Goal: Information Seeking & Learning: Learn about a topic

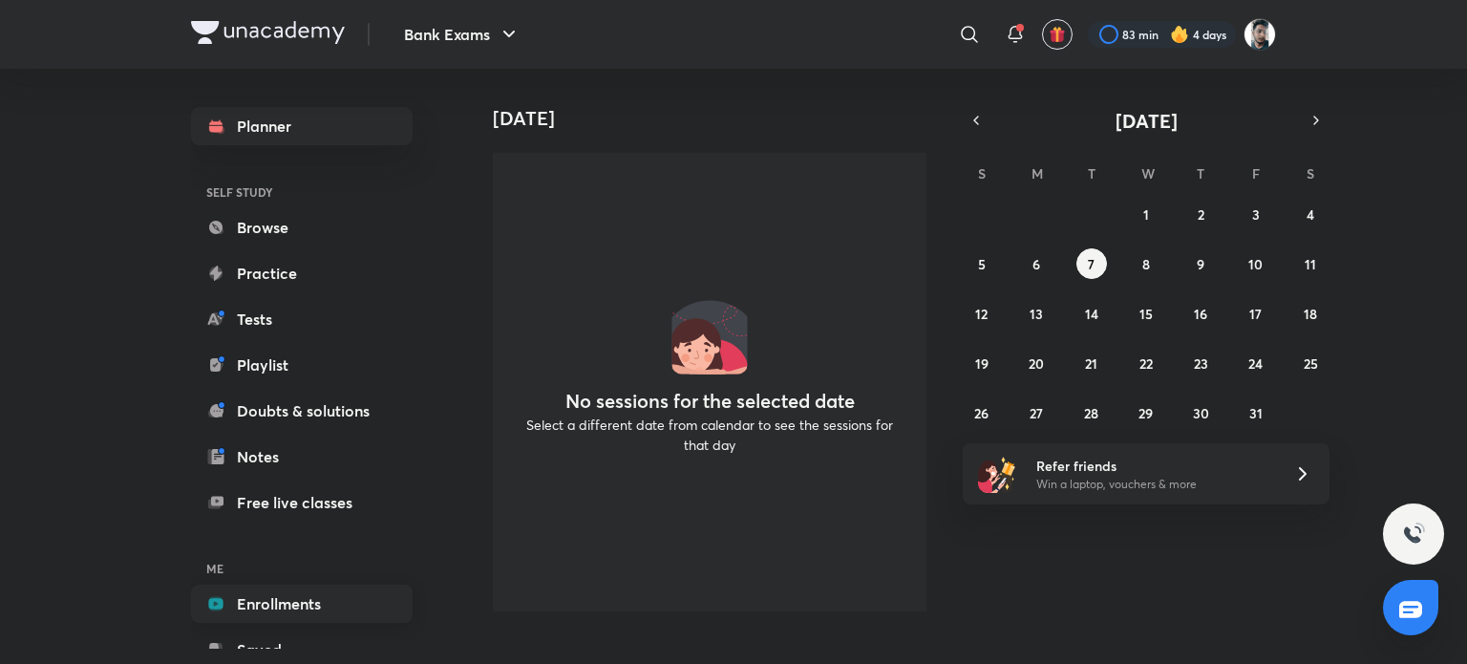
click at [308, 599] on link "Enrollments" at bounding box center [302, 603] width 222 height 38
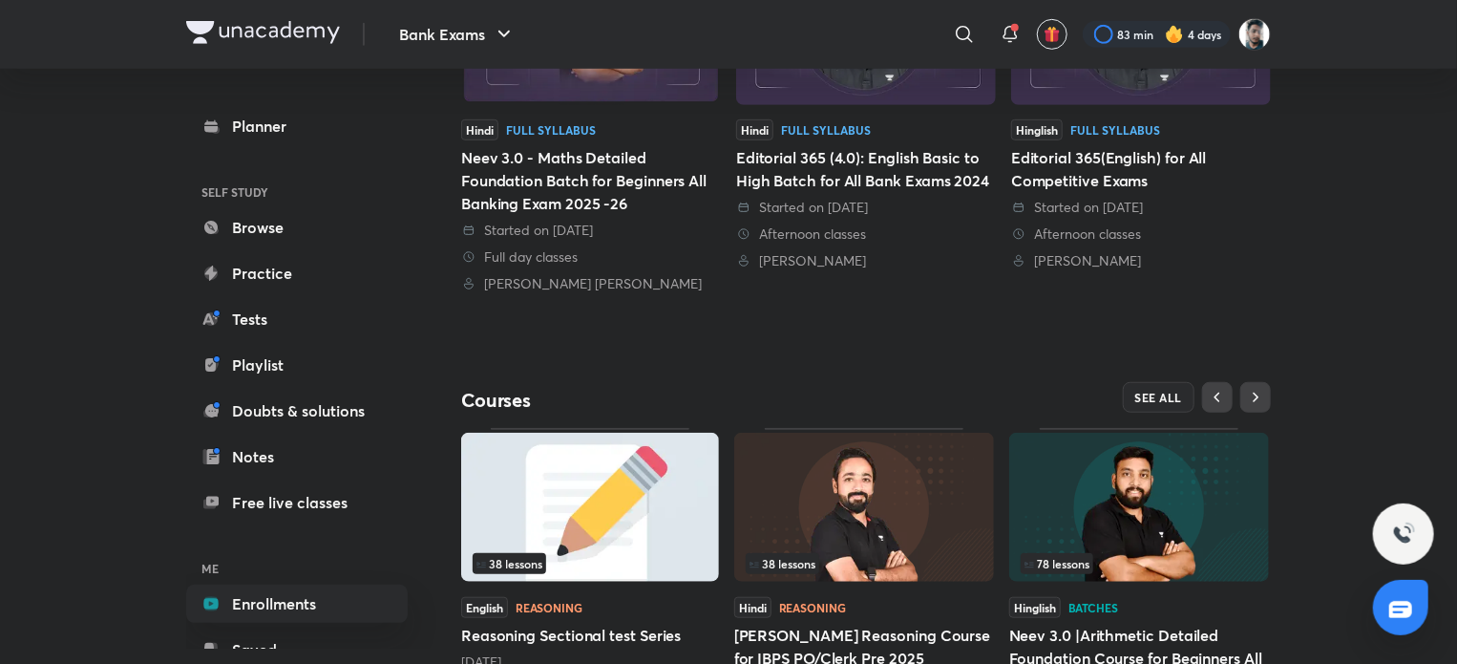
scroll to position [675, 0]
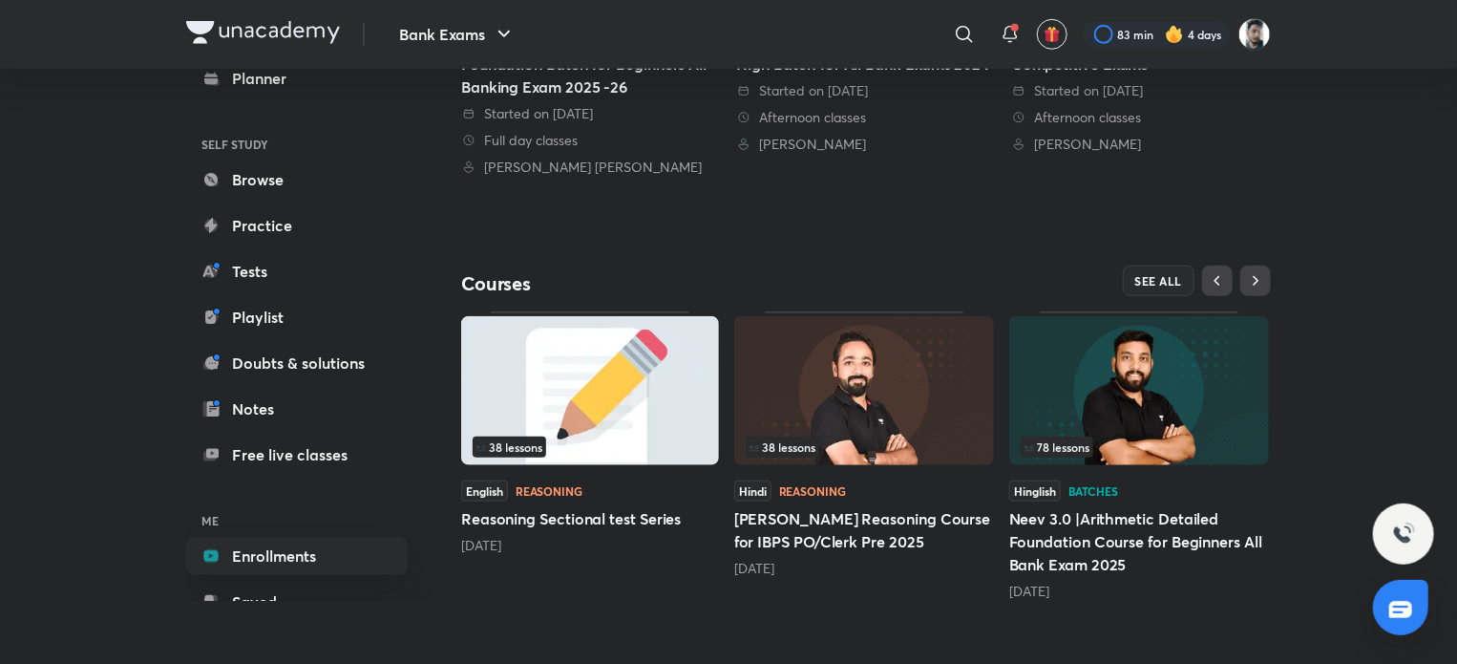
click at [877, 400] on img at bounding box center [864, 390] width 260 height 149
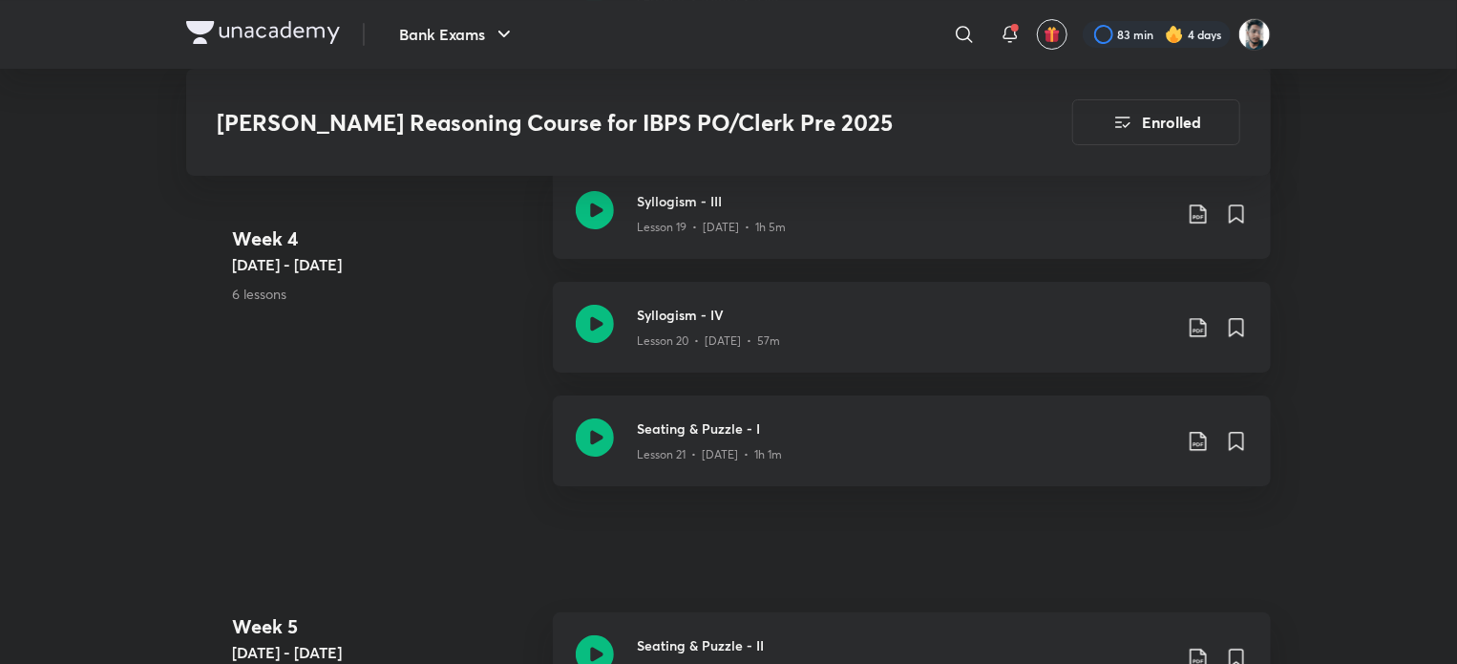
scroll to position [3533, 0]
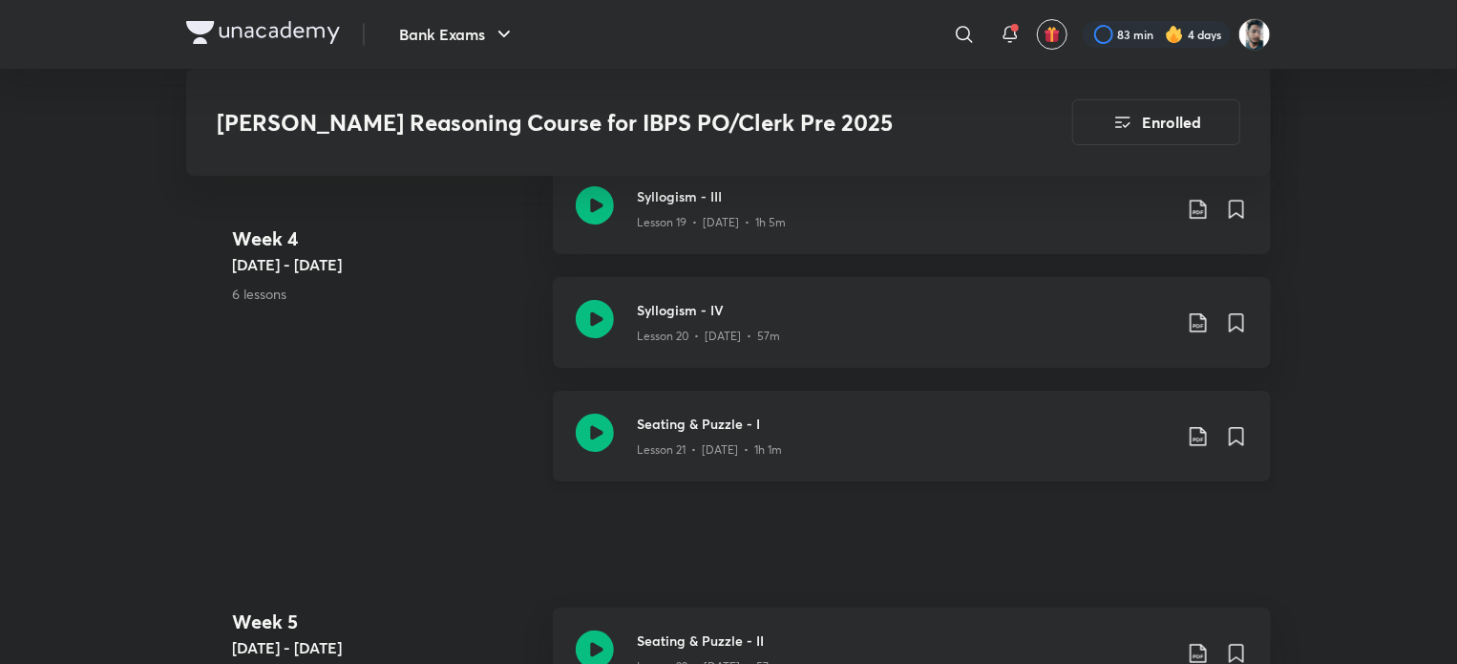
click at [587, 415] on icon at bounding box center [595, 433] width 38 height 38
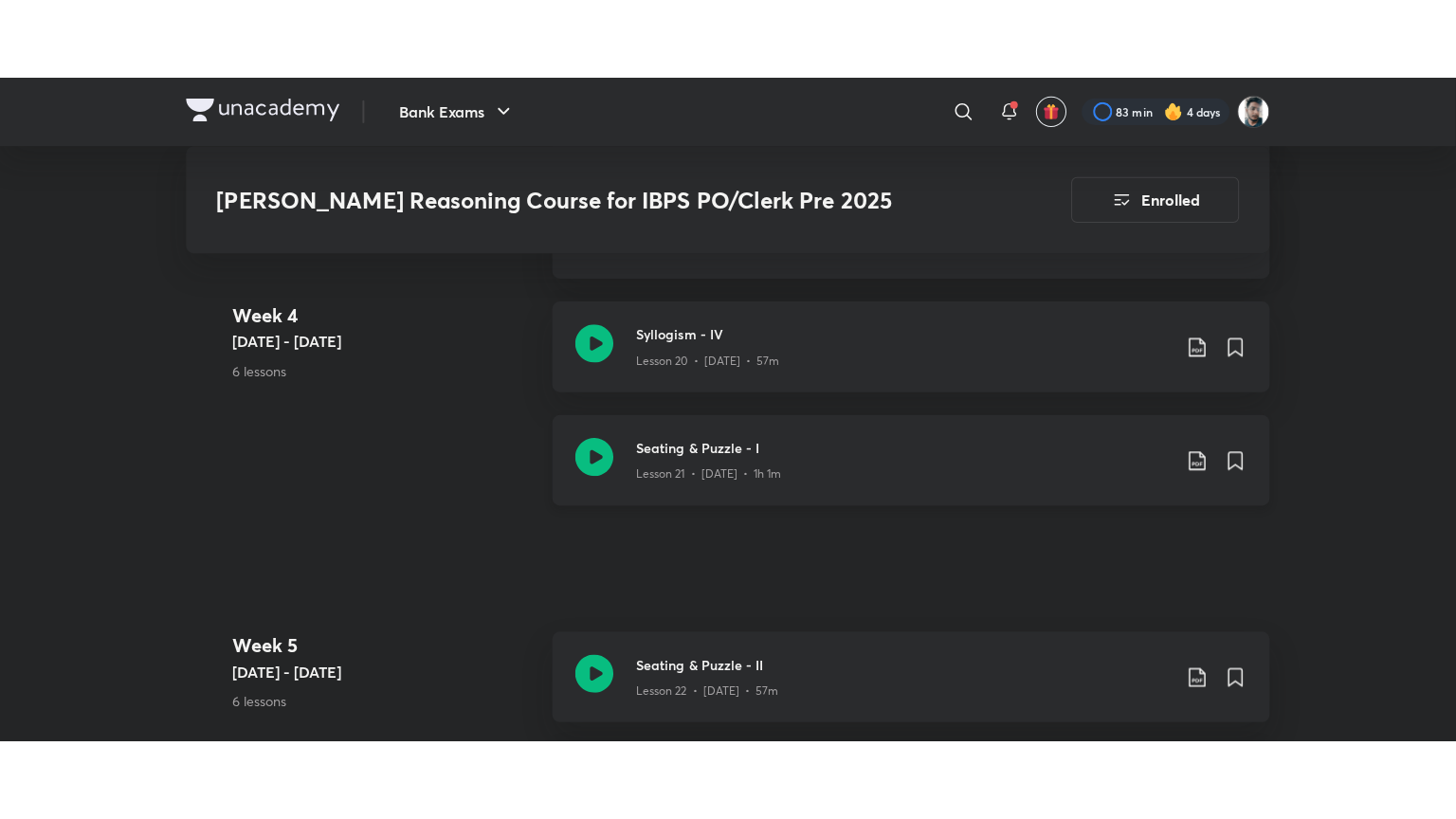
scroll to position [3697, 0]
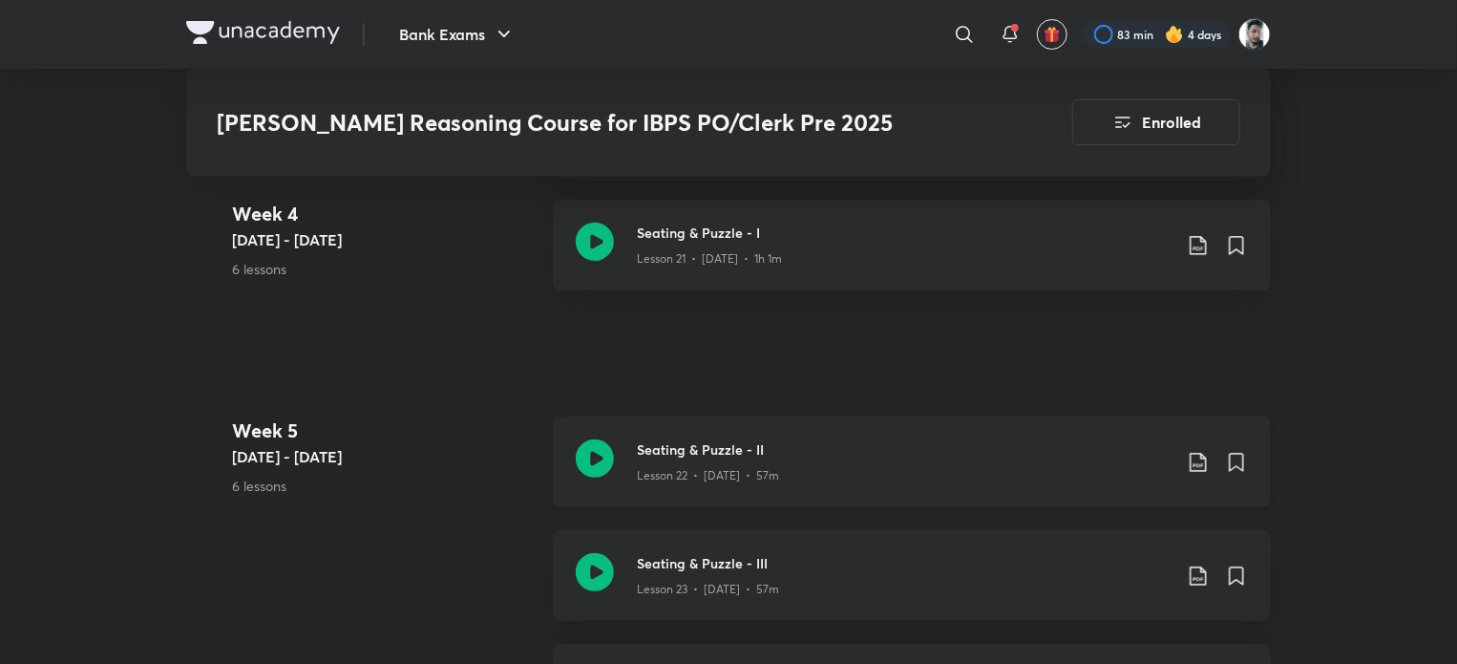
click at [589, 439] on icon at bounding box center [595, 458] width 38 height 38
